Goal: Task Accomplishment & Management: Complete application form

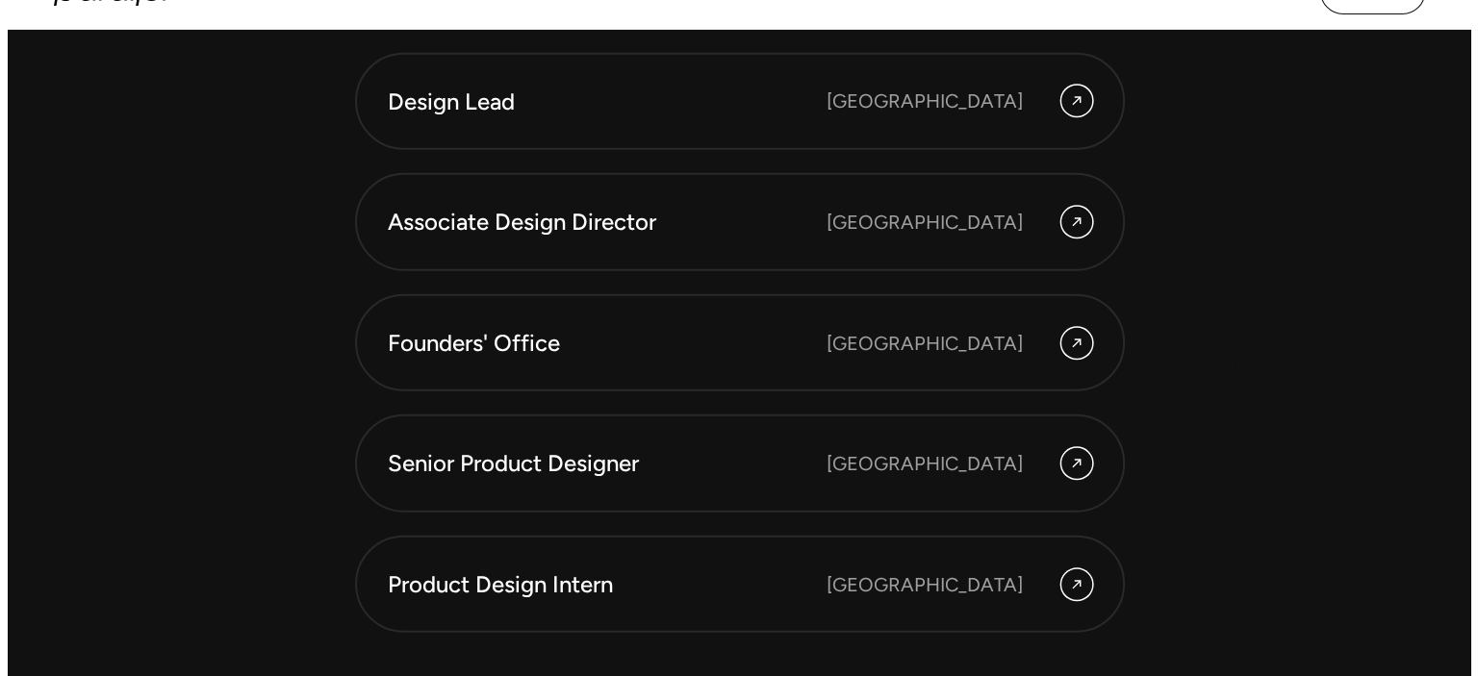
scroll to position [5444, 0]
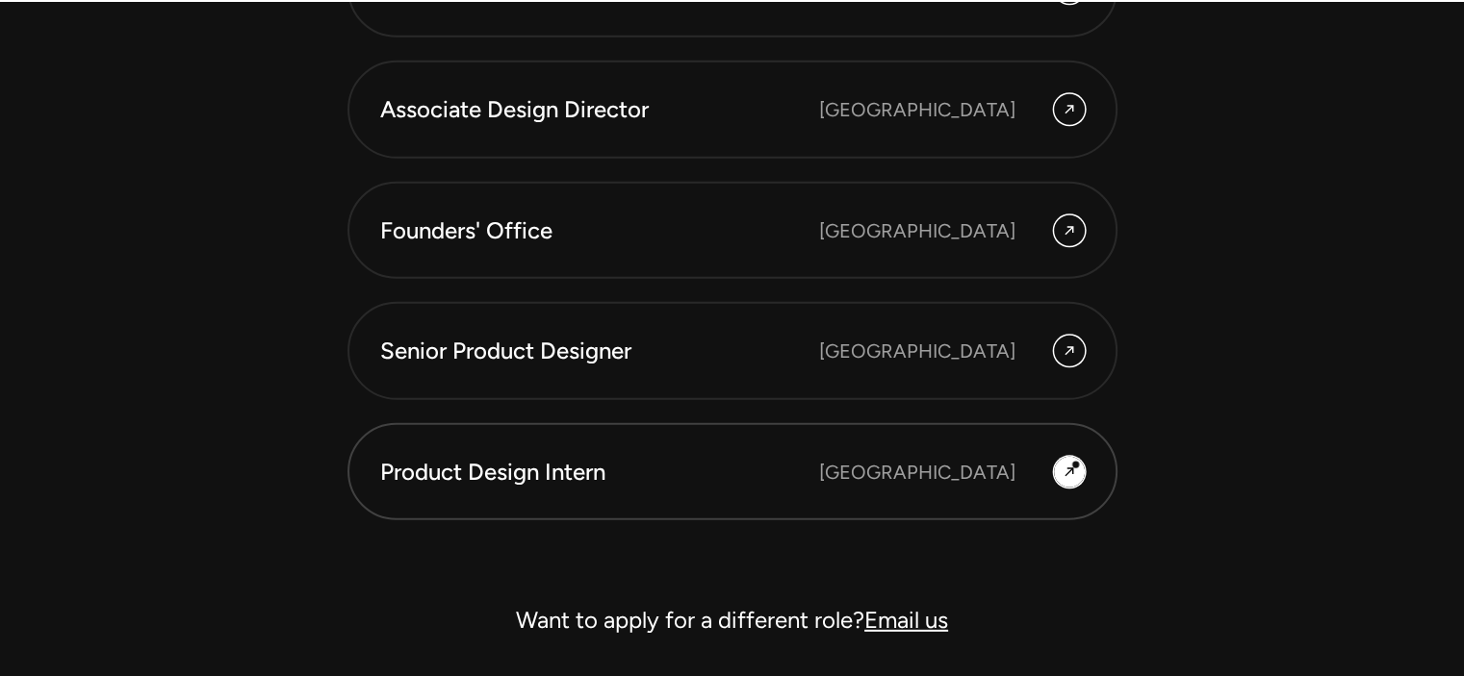
click at [1077, 465] on div at bounding box center [1069, 472] width 31 height 31
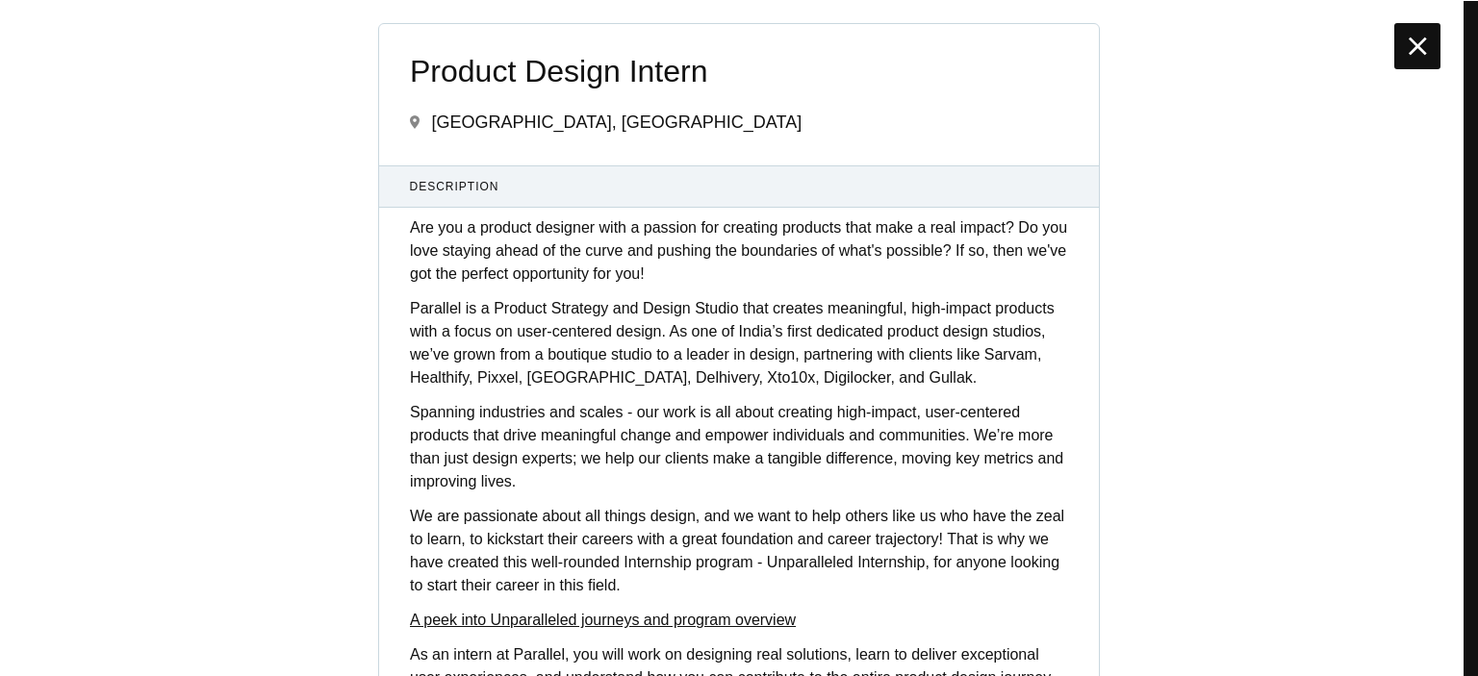
click at [1407, 38] on div at bounding box center [1417, 46] width 46 height 46
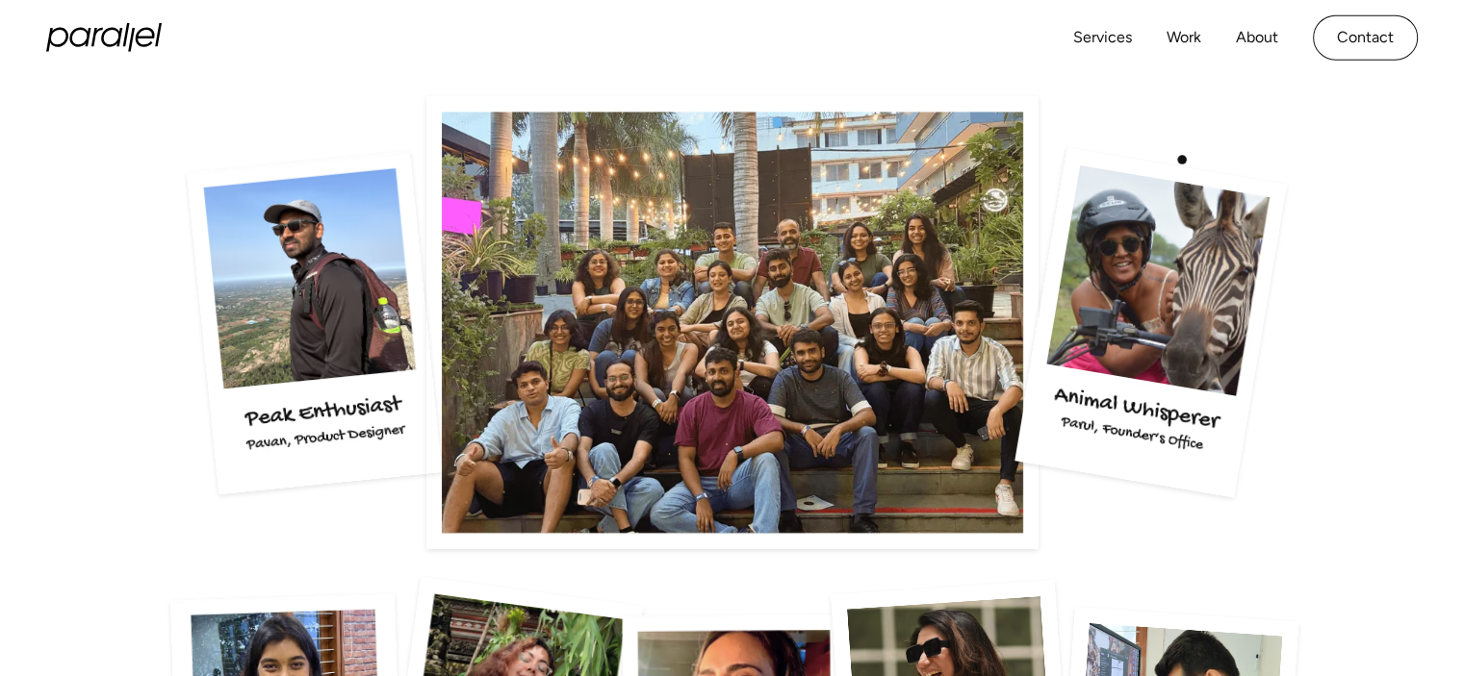
scroll to position [3359, 0]
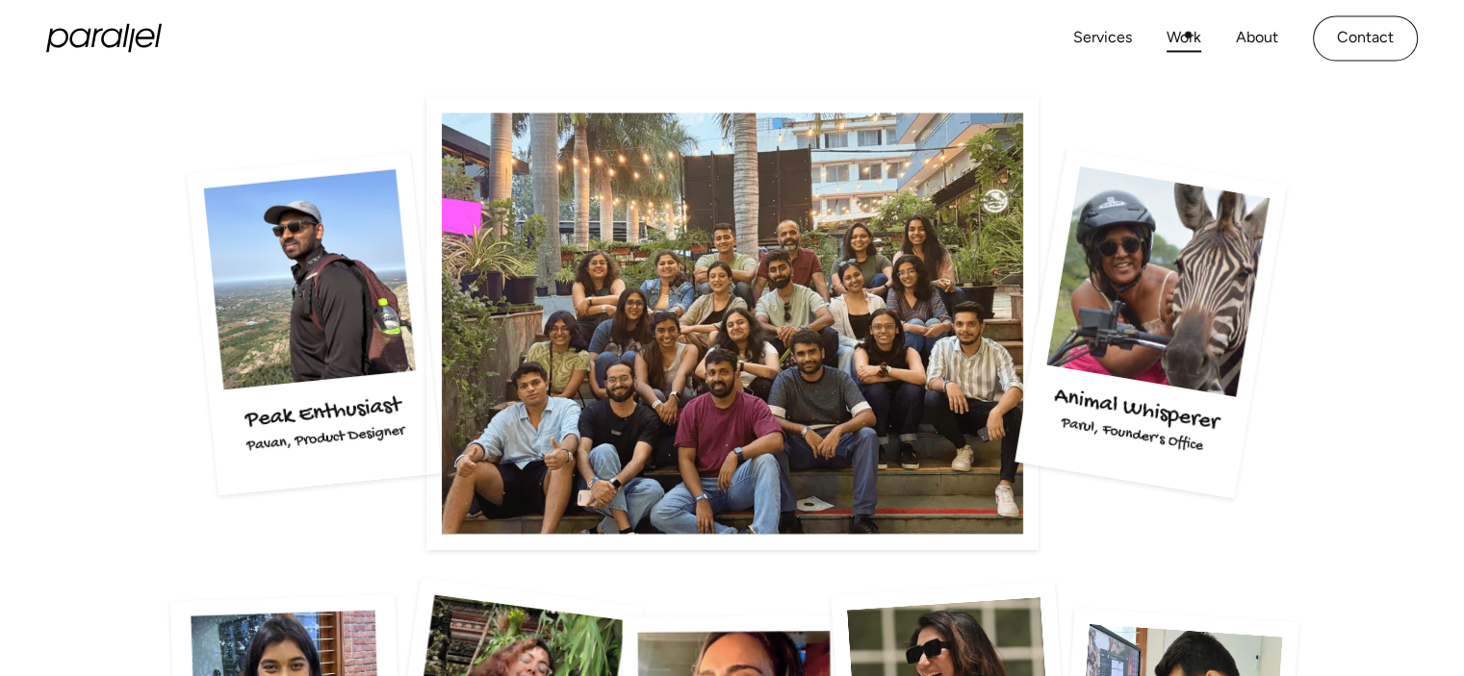
click at [1188, 36] on link "Work" at bounding box center [1183, 38] width 35 height 28
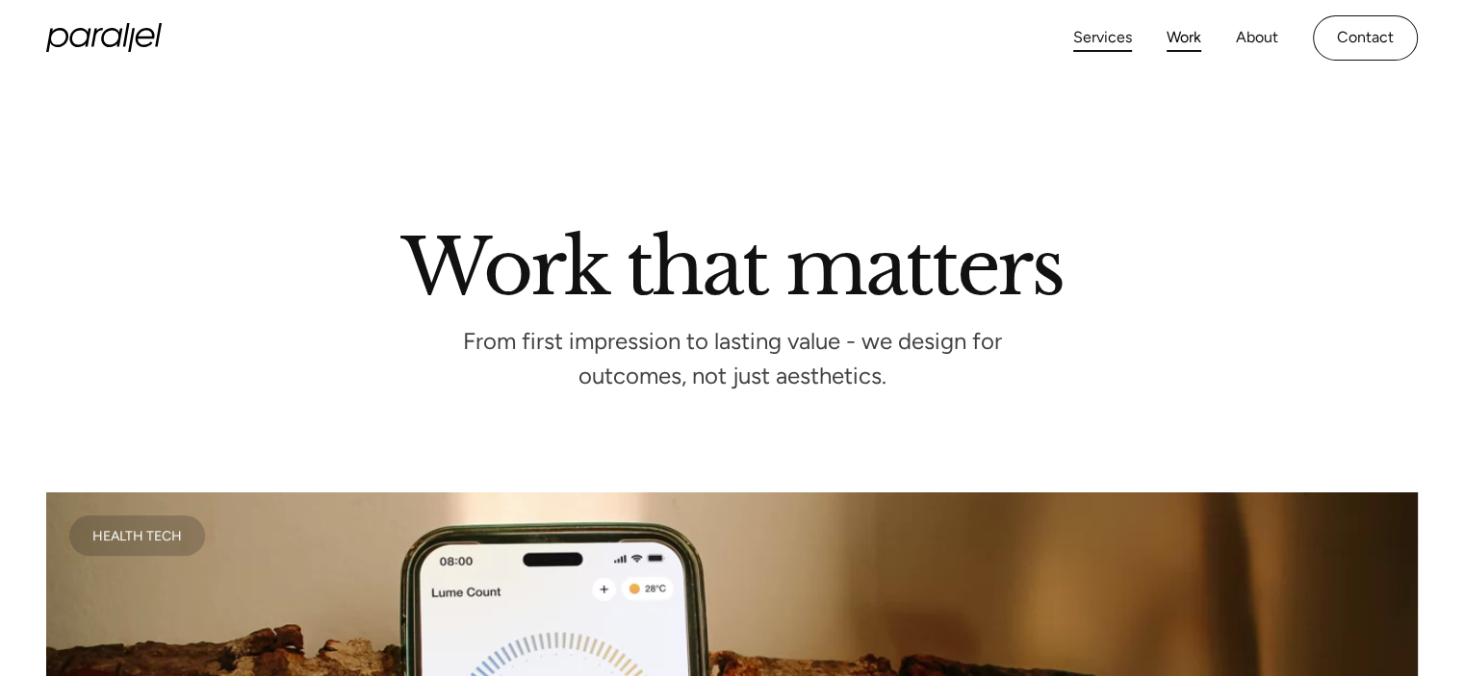
click at [1109, 33] on link "Services" at bounding box center [1102, 38] width 59 height 28
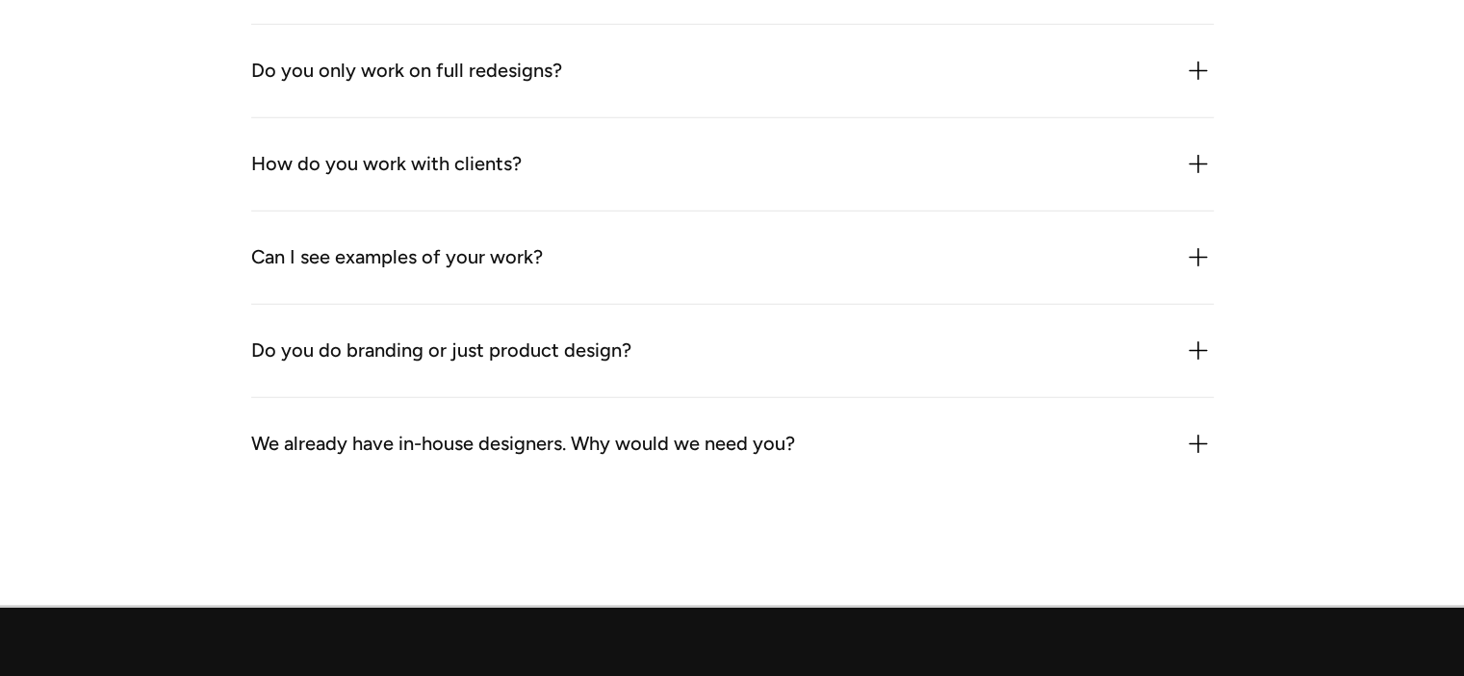
scroll to position [6242, 0]
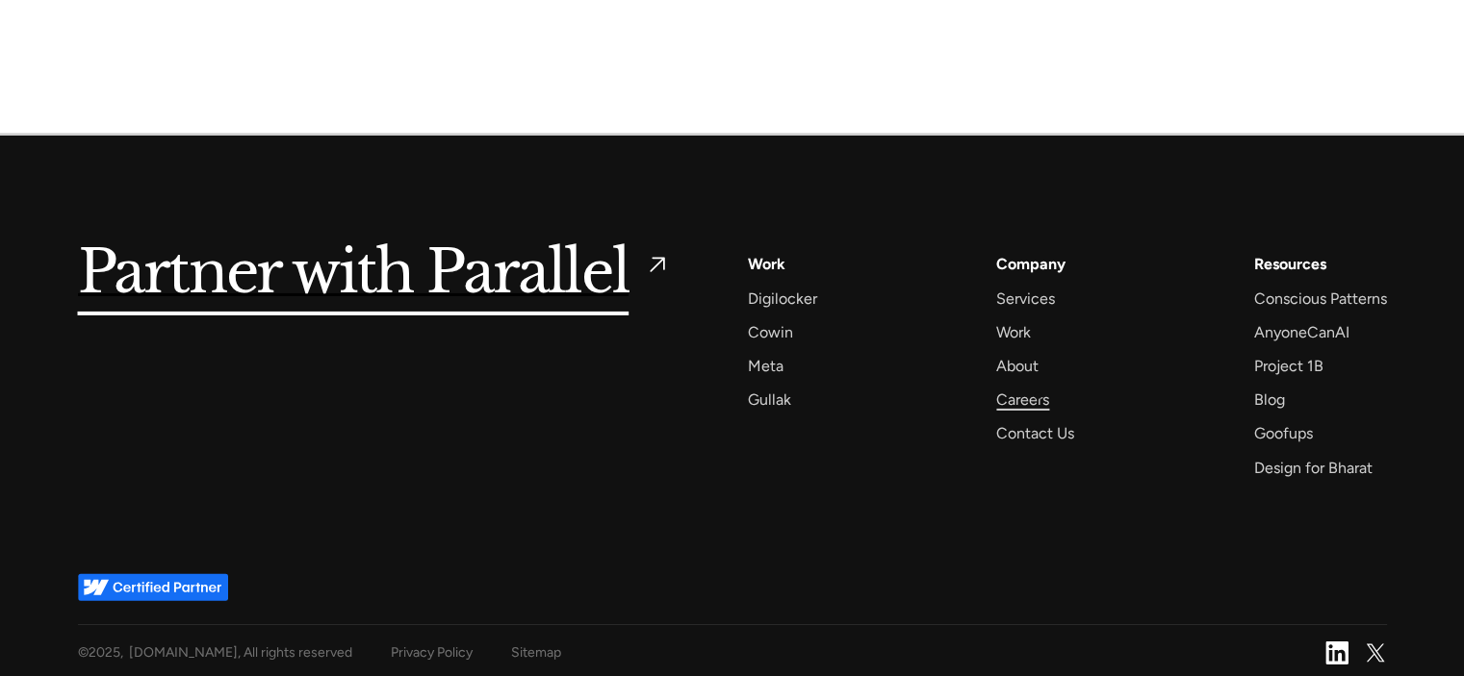
click at [1037, 396] on div "Careers" at bounding box center [1022, 400] width 53 height 26
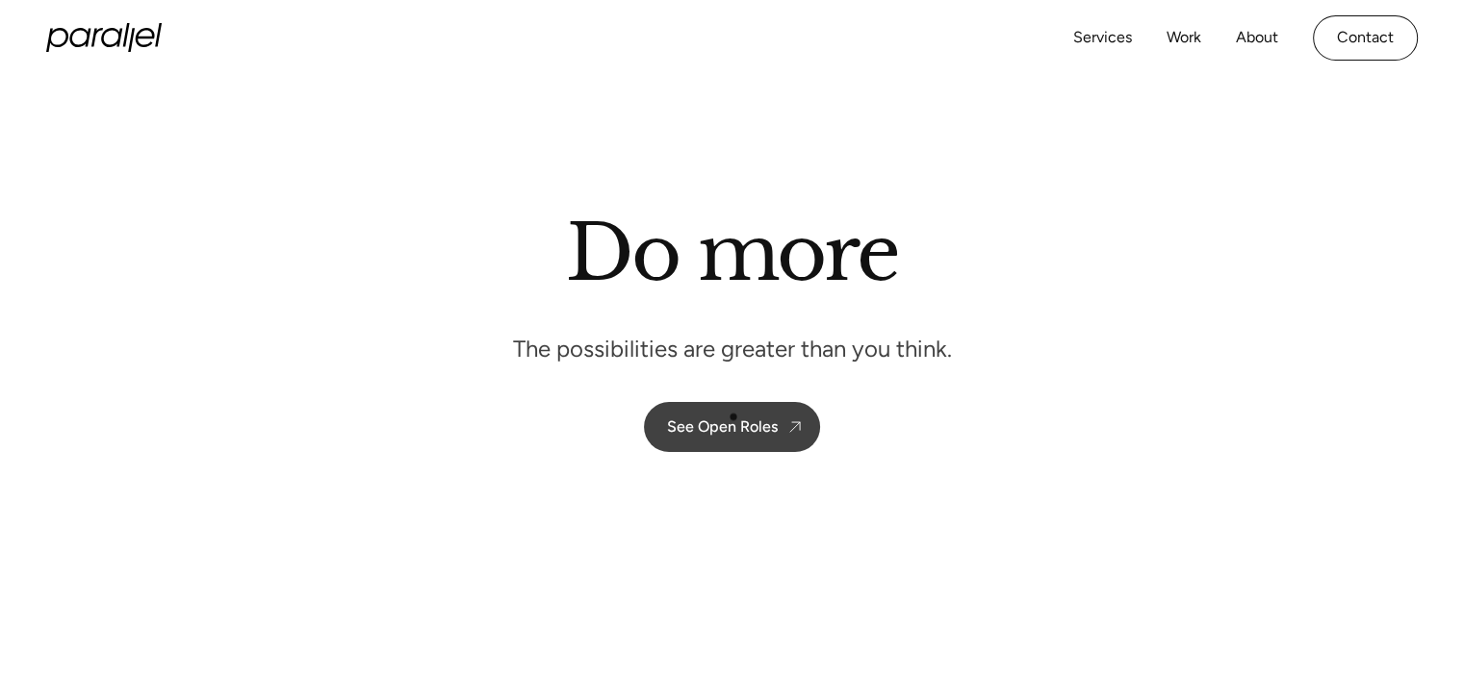
click at [733, 418] on div "See Open Roles" at bounding box center [722, 427] width 111 height 18
